Goal: Task Accomplishment & Management: Complete application form

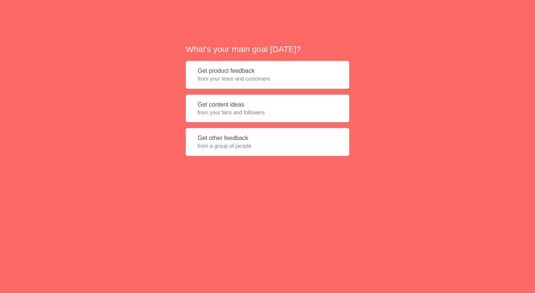
click at [237, 76] on span "from your team and customers" at bounding box center [267, 78] width 140 height 7
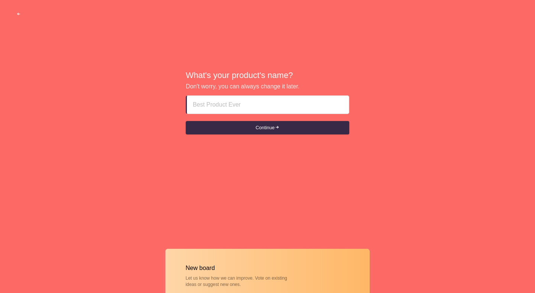
click at [12, 13] on button "button" at bounding box center [18, 13] width 23 height 13
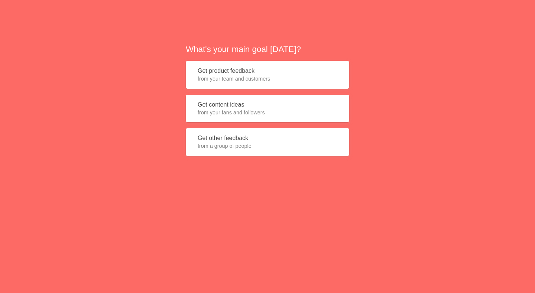
click at [17, 13] on div "What's your main goal today? Get product feedback from your team and customers …" at bounding box center [267, 102] width 535 height 205
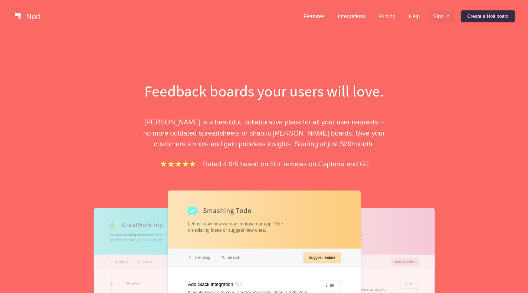
click at [440, 15] on link "Sign in" at bounding box center [441, 16] width 28 height 12
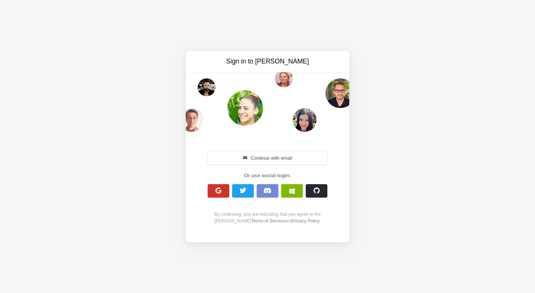
click at [213, 192] on button "button" at bounding box center [218, 190] width 22 height 13
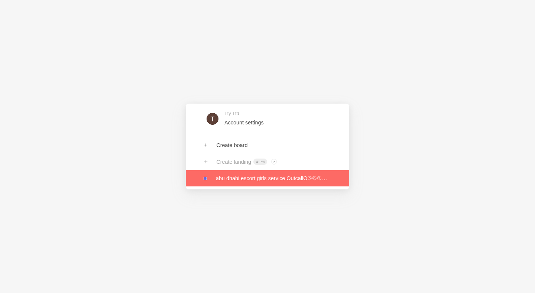
click at [236, 176] on link at bounding box center [267, 178] width 163 height 16
